Goal: Task Accomplishment & Management: Manage account settings

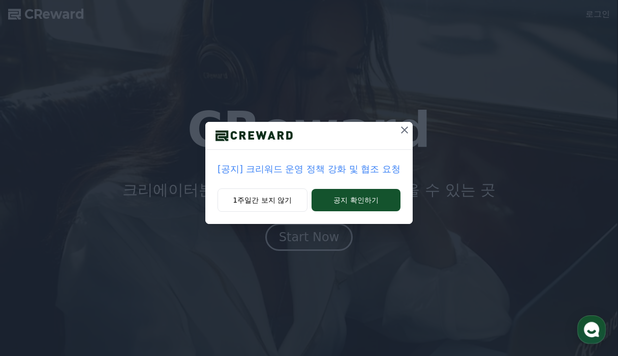
click at [270, 202] on button "1주일간 보지 않기" at bounding box center [263, 200] width 90 height 23
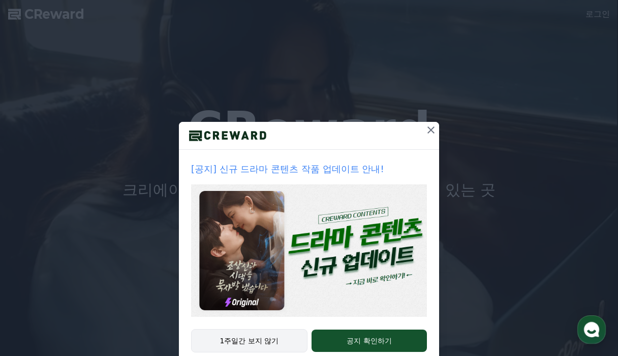
click at [253, 343] on button "1주일간 보지 않기" at bounding box center [249, 340] width 116 height 23
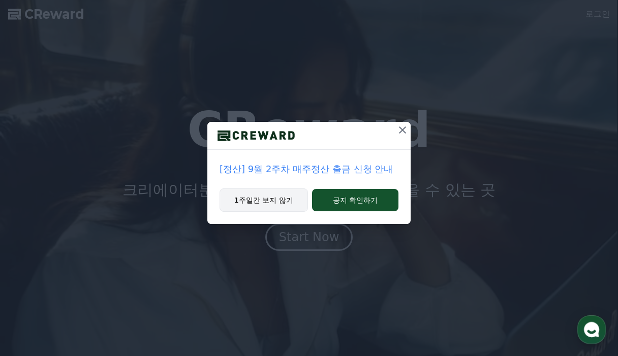
click at [274, 206] on button "1주일간 보지 않기" at bounding box center [264, 200] width 88 height 23
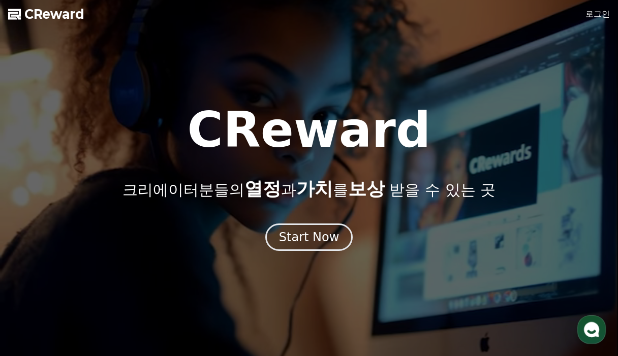
click at [588, 19] on link "로그인" at bounding box center [598, 14] width 24 height 12
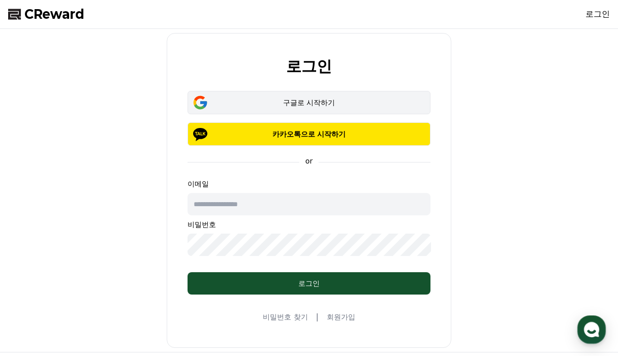
click at [248, 104] on div "구글로 시작하기" at bounding box center [308, 103] width 213 height 10
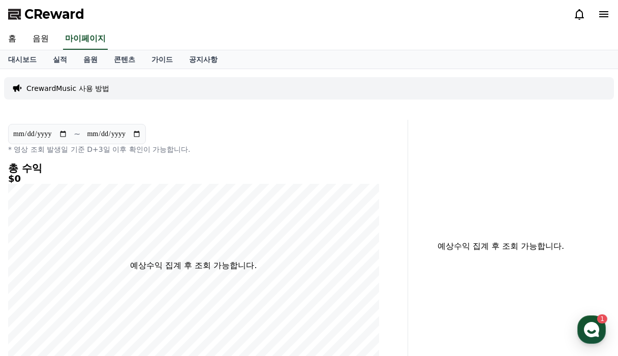
select select "**********"
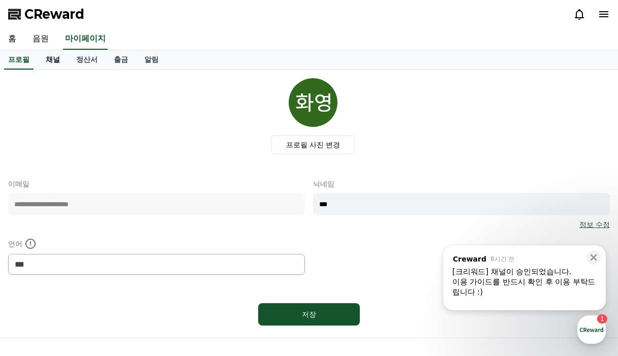
click at [58, 60] on link "채널" at bounding box center [53, 59] width 30 height 19
